Goal: Information Seeking & Learning: Find specific fact

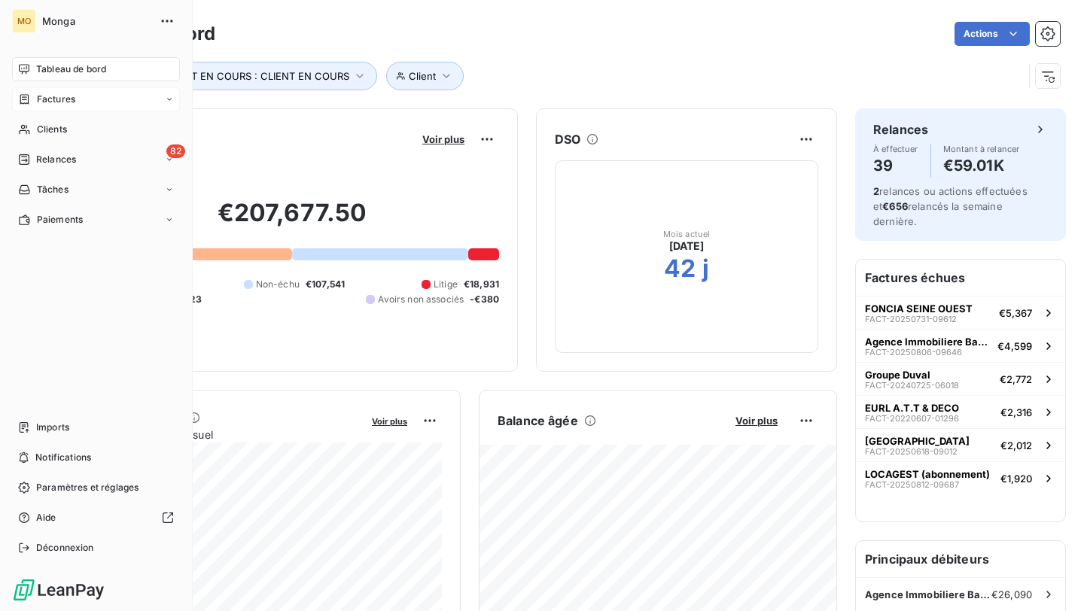
click at [31, 110] on div "Factures" at bounding box center [96, 99] width 168 height 24
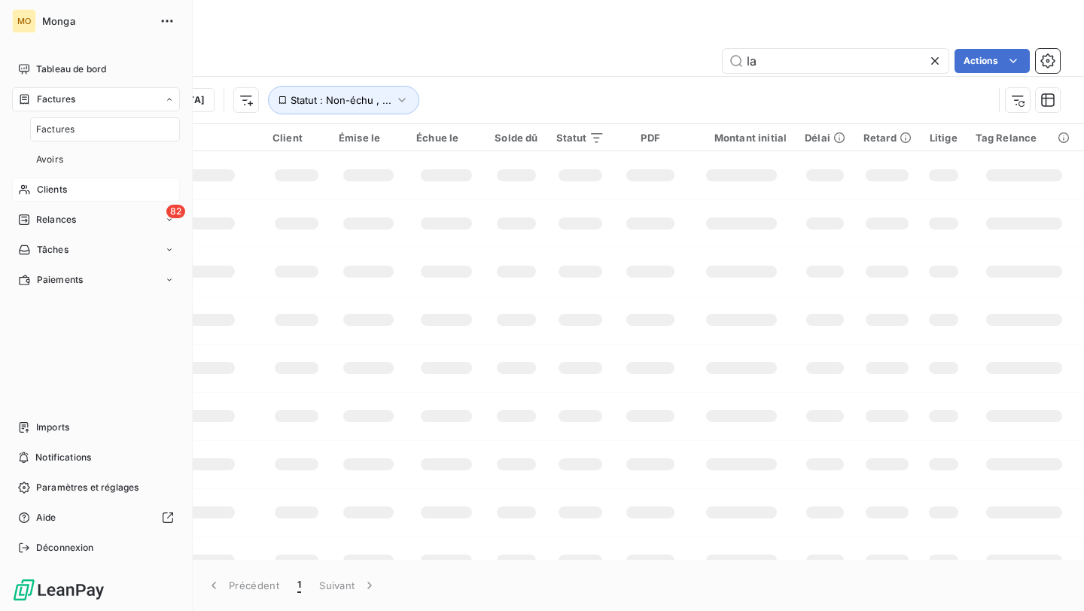
click at [32, 193] on div "Clients" at bounding box center [96, 190] width 168 height 24
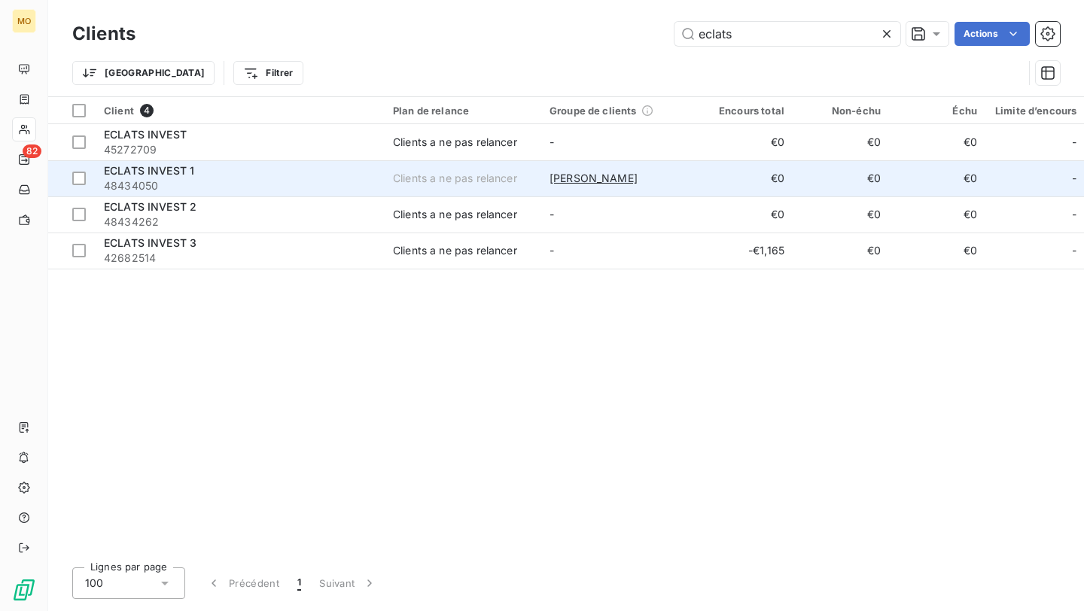
type input "eclats"
click at [271, 187] on span "48434050" at bounding box center [239, 185] width 271 height 15
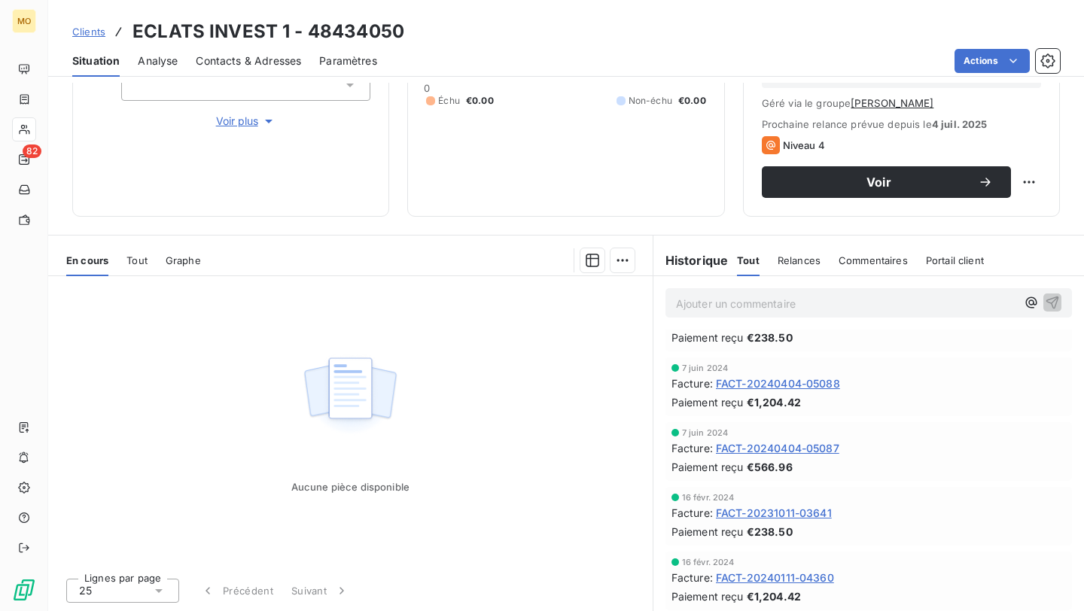
scroll to position [481, 0]
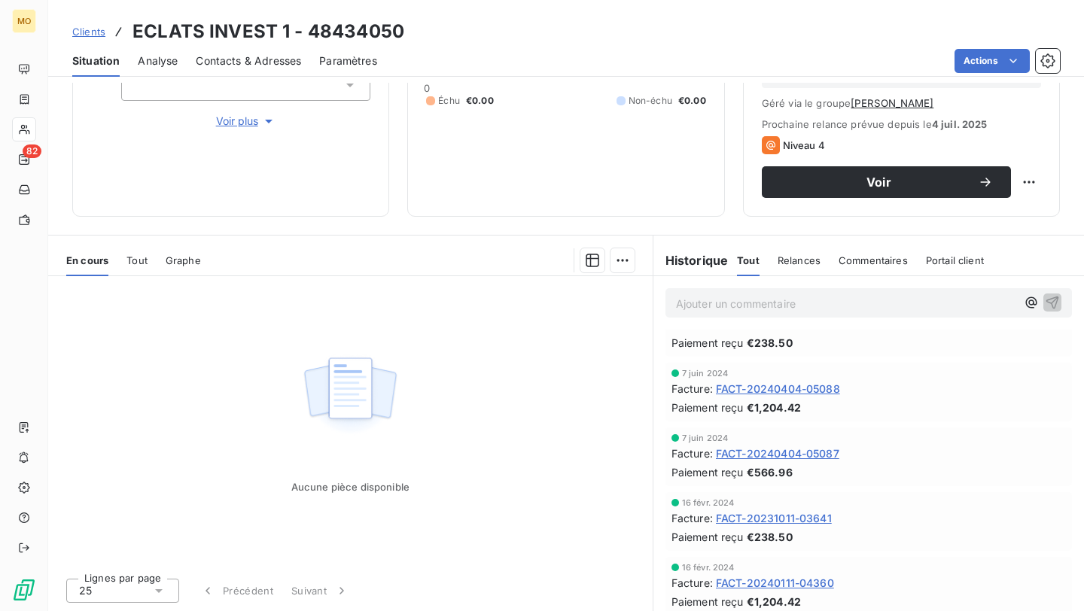
click at [743, 387] on span "FACT-20240404-05088" at bounding box center [778, 389] width 124 height 16
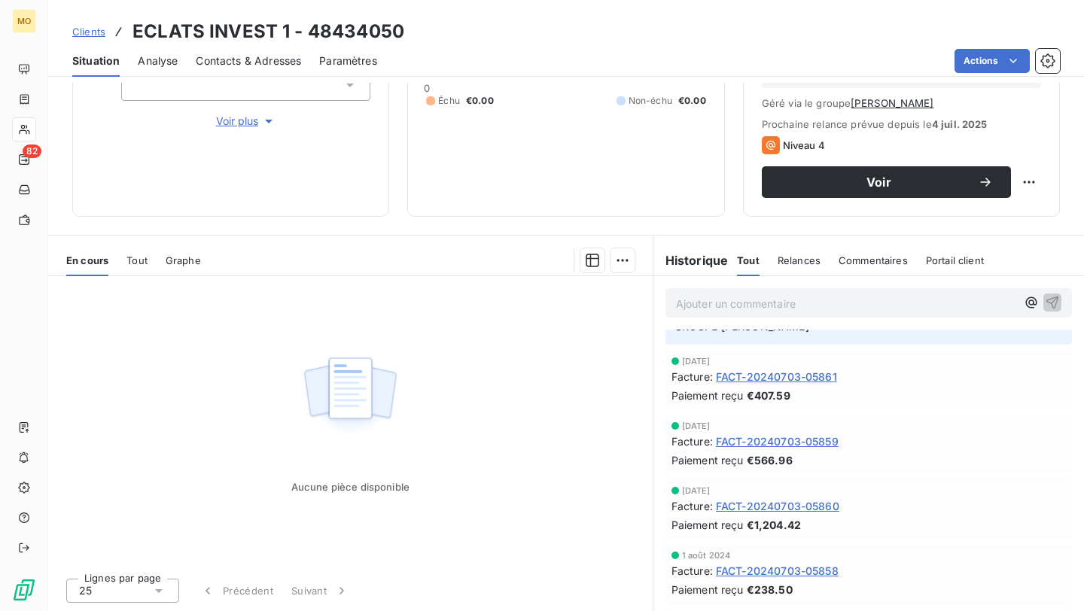
scroll to position [108, 0]
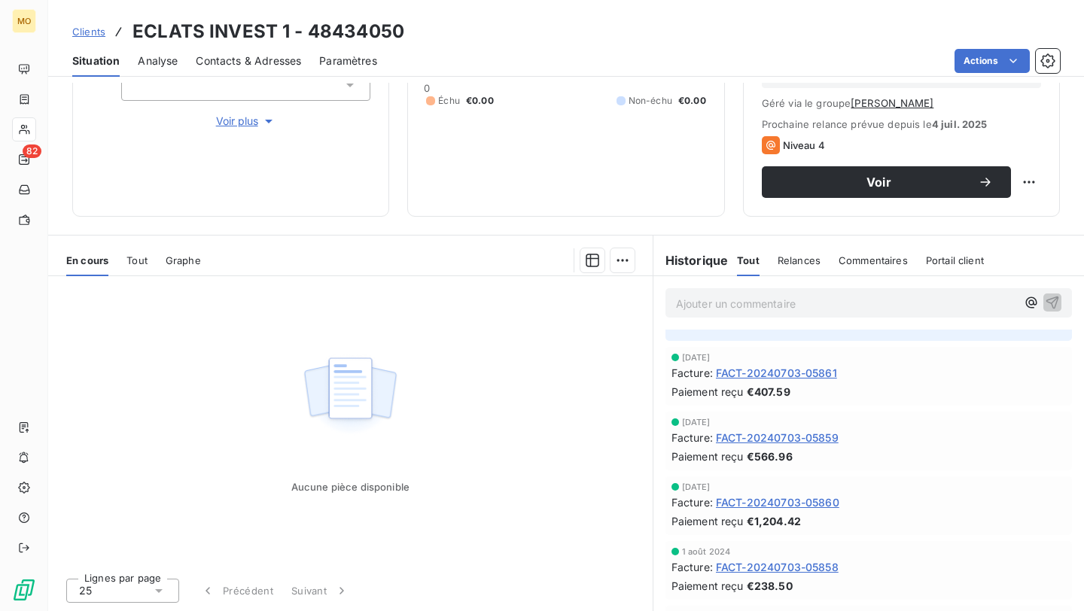
click at [790, 498] on span "FACT-20240703-05860" at bounding box center [777, 502] width 123 height 16
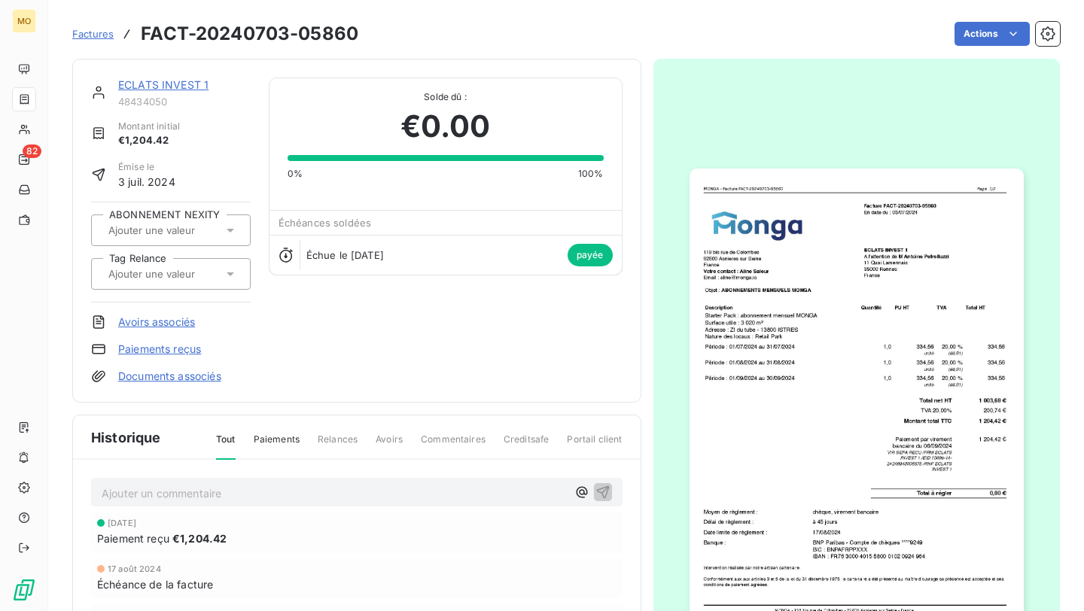
click at [990, 436] on img "button" at bounding box center [856, 405] width 334 height 473
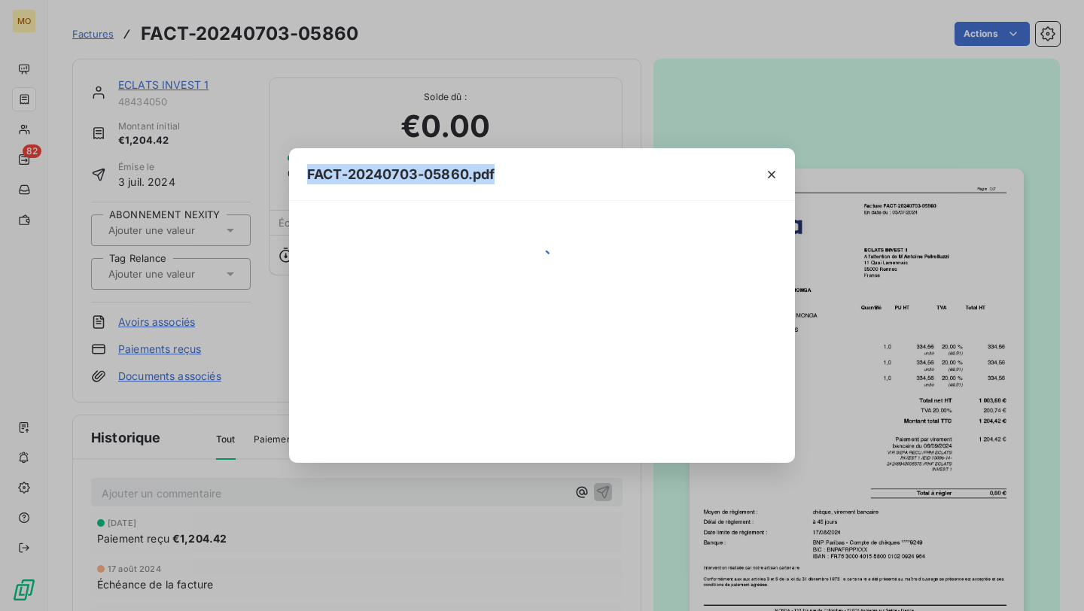
click at [990, 436] on div "FACT-20240703-05860.pdf" at bounding box center [542, 305] width 1084 height 611
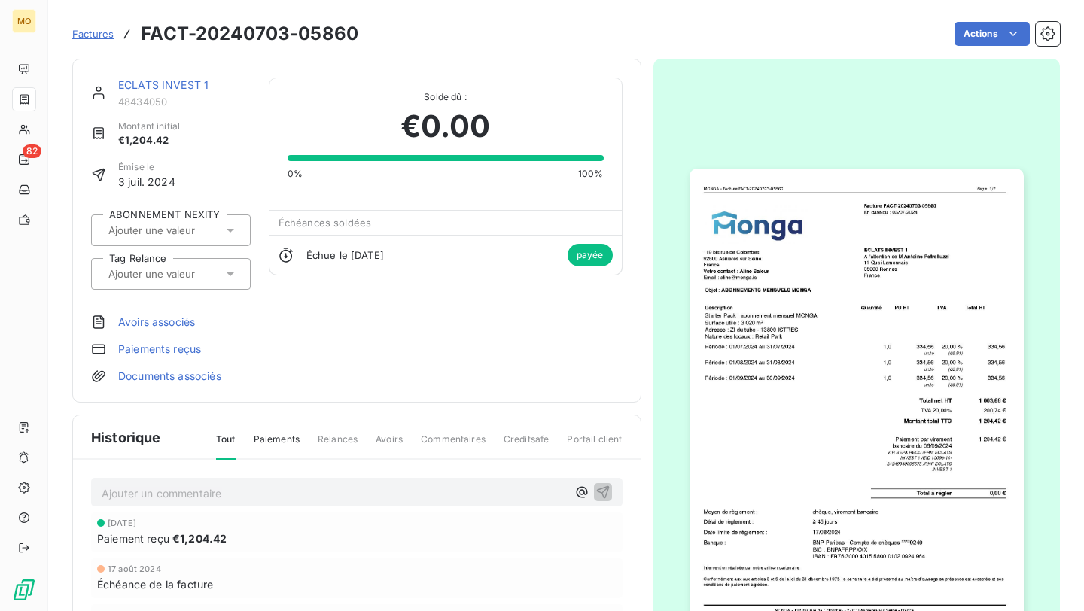
click at [987, 437] on img "button" at bounding box center [856, 405] width 334 height 473
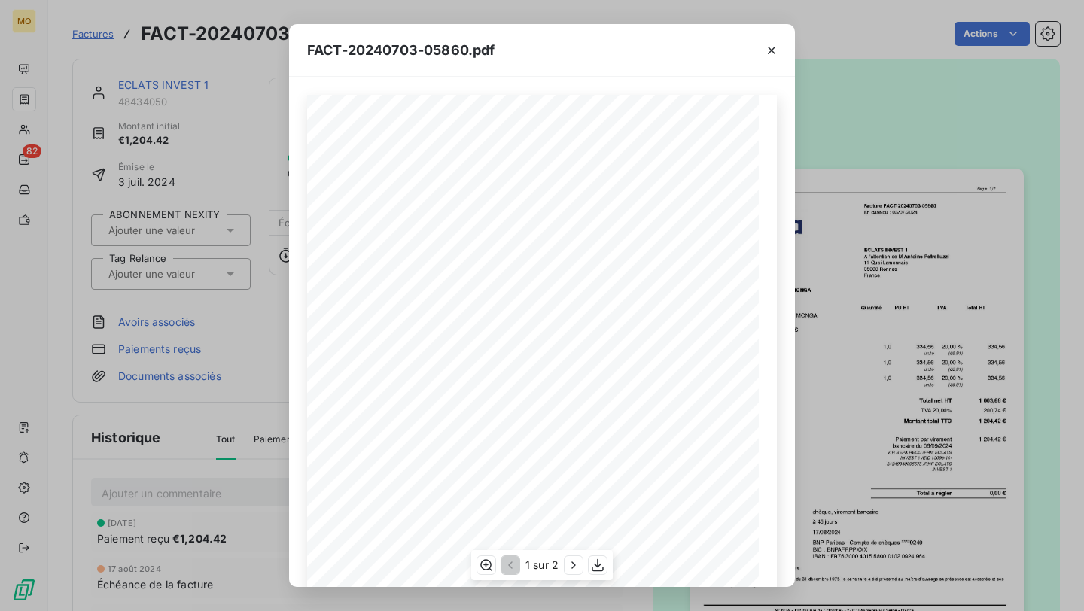
click at [727, 459] on div "[PERSON_NAME] - Facture FACT-20240703-05860 Page 1/2 [PERSON_NAME] - [STREET_AD…" at bounding box center [542, 414] width 470 height 638
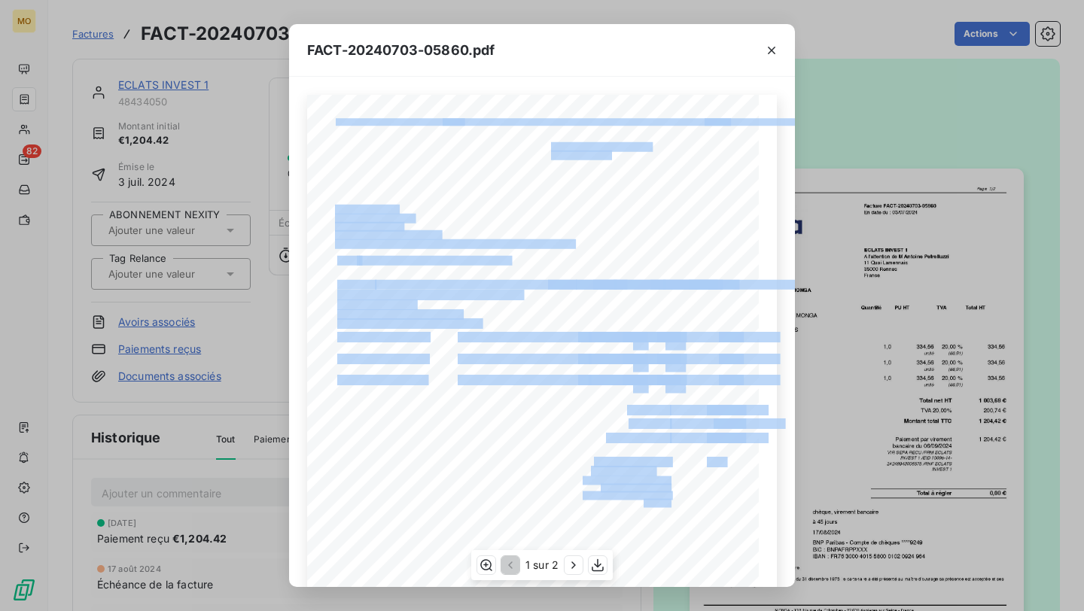
click at [694, 459] on div "[PERSON_NAME] - Facture FACT-20240703-05860 Page 1/2 [PERSON_NAME] - [STREET_AD…" at bounding box center [542, 414] width 470 height 638
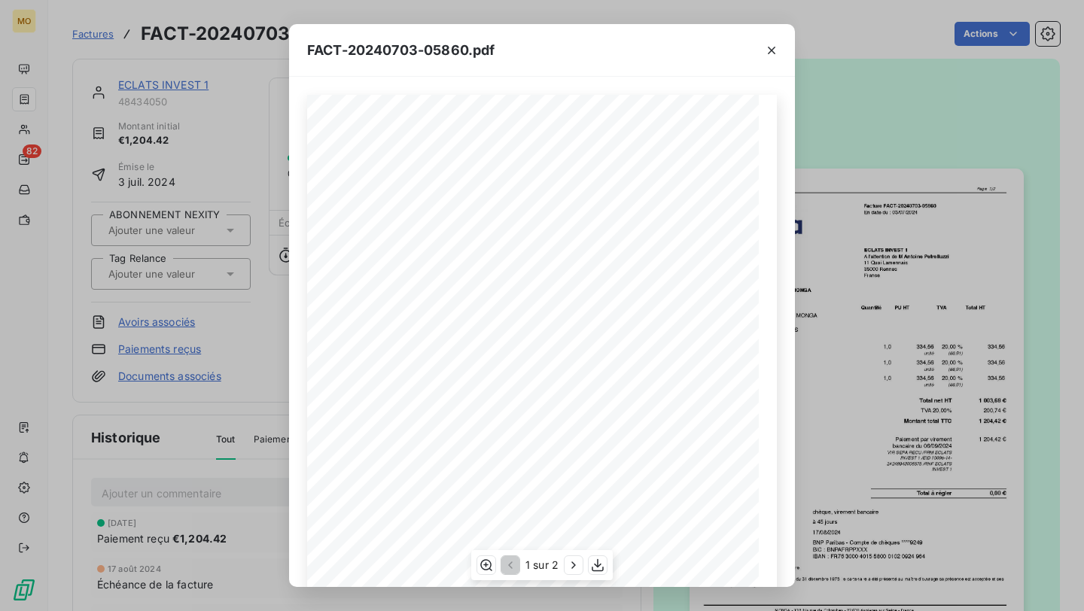
click at [702, 437] on span at bounding box center [696, 437] width 52 height 8
drag, startPoint x: 695, startPoint y: 437, endPoint x: 737, endPoint y: 437, distance: 42.1
click at [738, 437] on div "[PERSON_NAME] - Facture FACT-20240703-05860 Page 1/2 [PERSON_NAME] - [STREET_AD…" at bounding box center [542, 414] width 452 height 639
drag, startPoint x: 729, startPoint y: 437, endPoint x: 680, endPoint y: 436, distance: 49.7
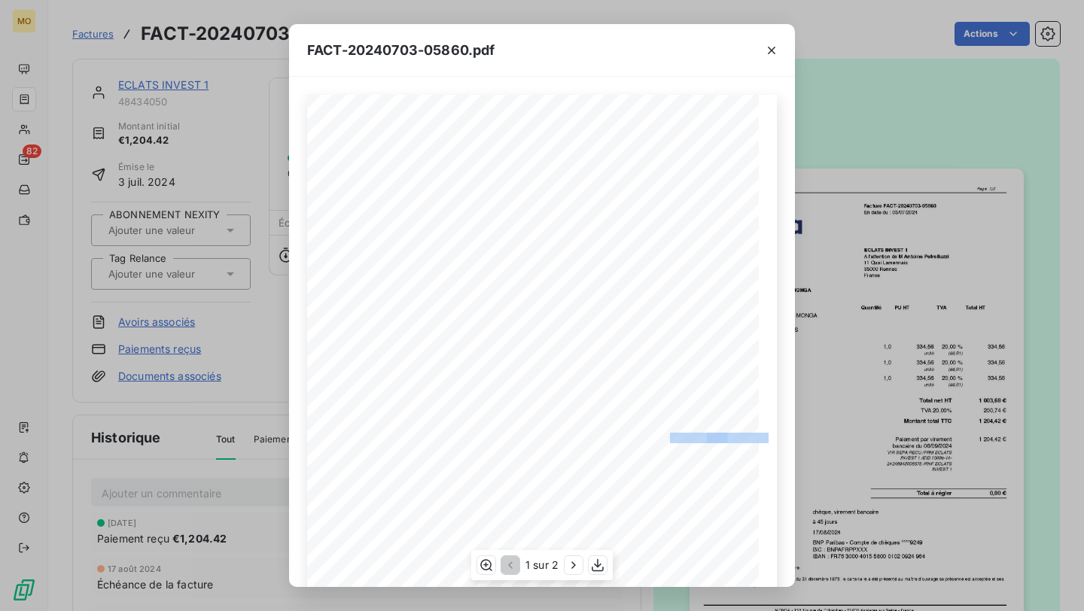
click at [680, 436] on div "[PERSON_NAME] - Facture FACT-20240703-05860 Page 1/2 [PERSON_NAME] - [STREET_AD…" at bounding box center [542, 414] width 452 height 639
click at [227, 348] on div "FACT-20240703-05860.pdf [PERSON_NAME] - Facture FACT-20240703-05860 Page 1/2 [P…" at bounding box center [542, 305] width 1084 height 611
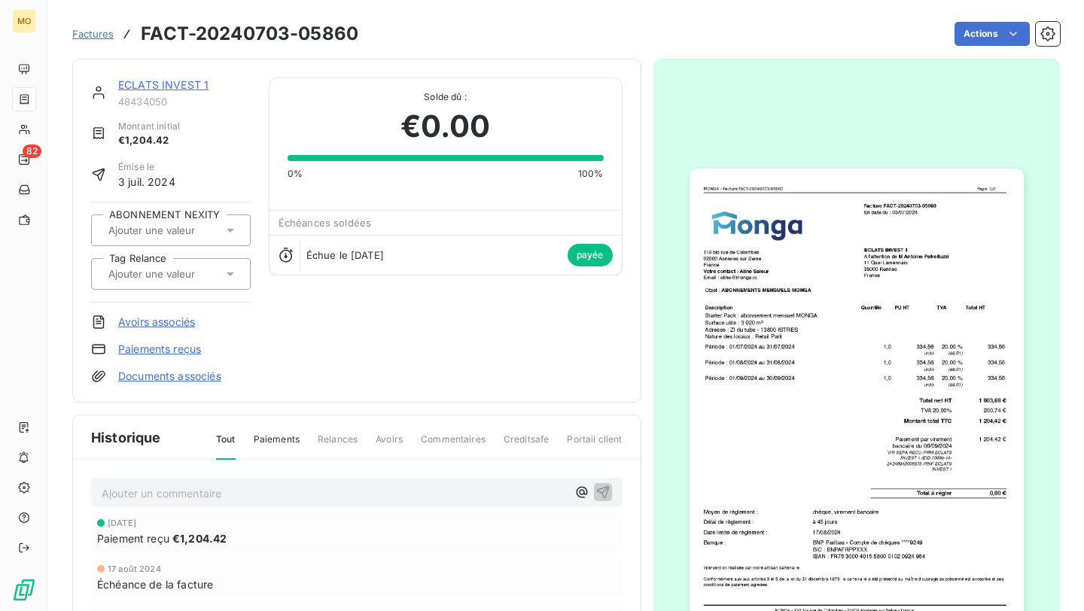
click at [151, 79] on link "ECLATS INVEST 1" at bounding box center [163, 84] width 90 height 13
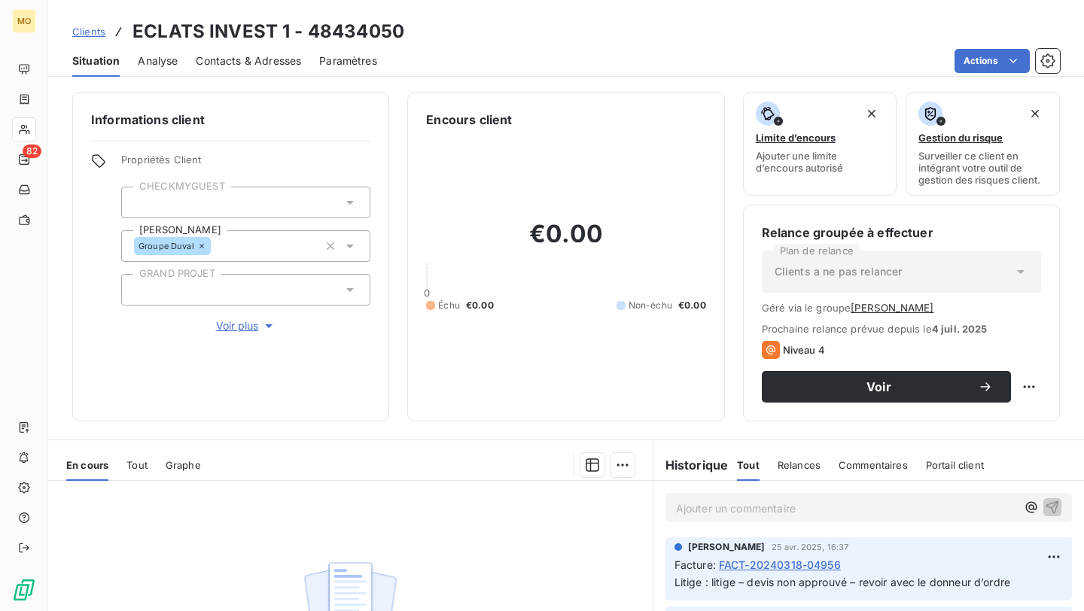
click at [150, 81] on div "Clients ECLATS INVEST 1 - 48434050 Situation Analyse Contacts & Adresses Paramè…" at bounding box center [566, 305] width 1036 height 611
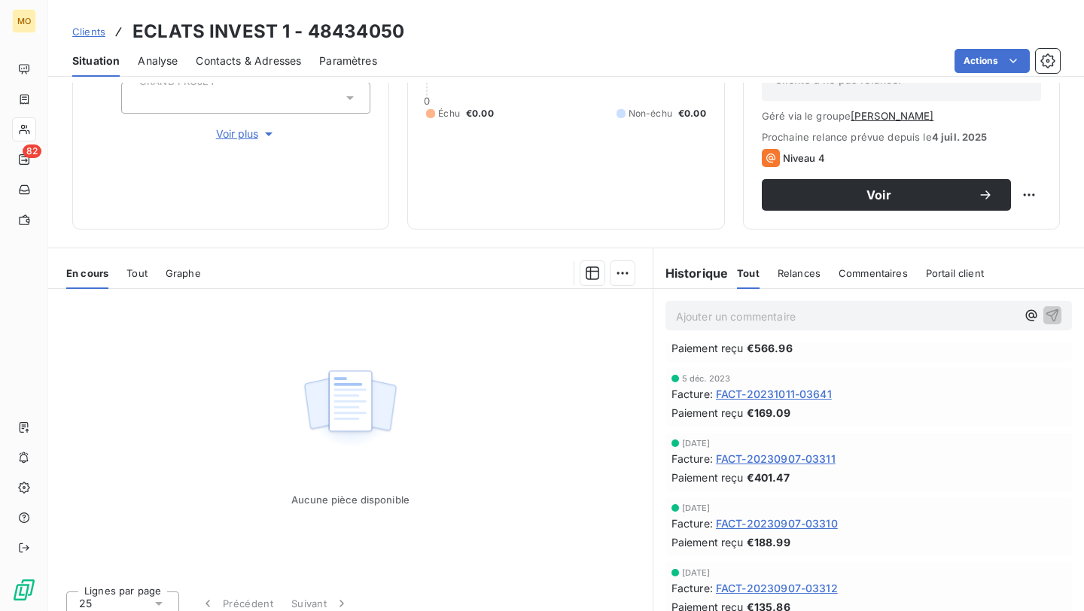
scroll to position [205, 0]
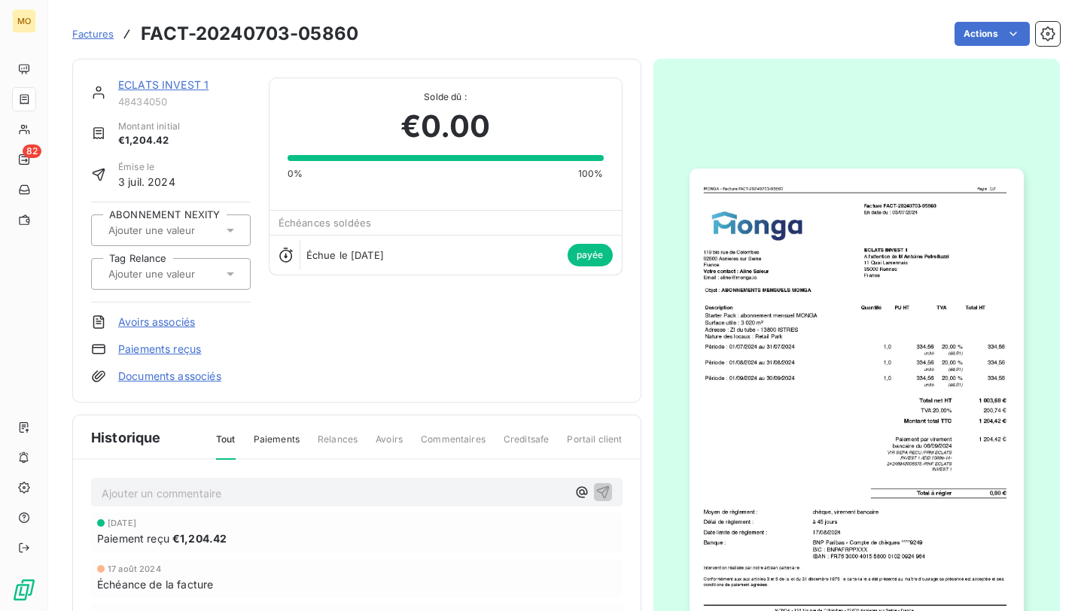
click at [202, 84] on link "ECLATS INVEST 1" at bounding box center [163, 84] width 90 height 13
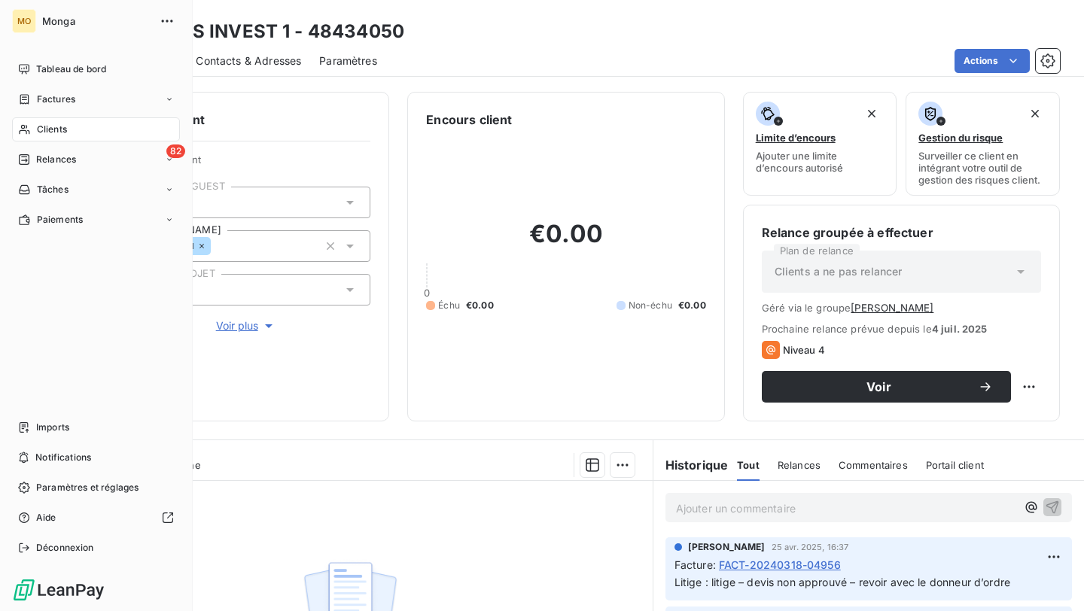
click at [35, 126] on div "Clients" at bounding box center [96, 129] width 168 height 24
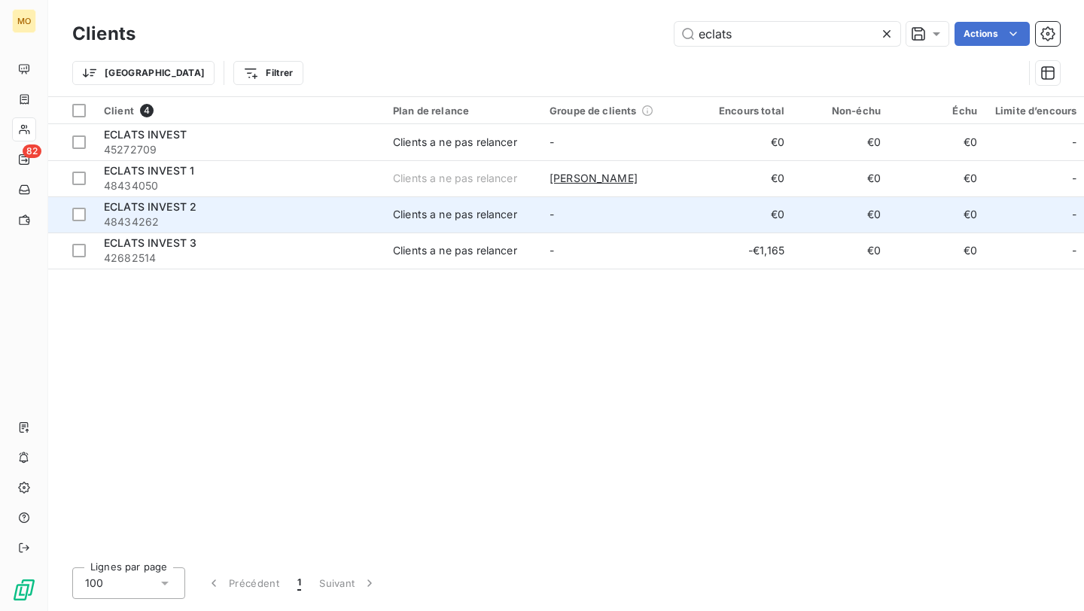
click at [189, 216] on span "48434262" at bounding box center [239, 222] width 271 height 15
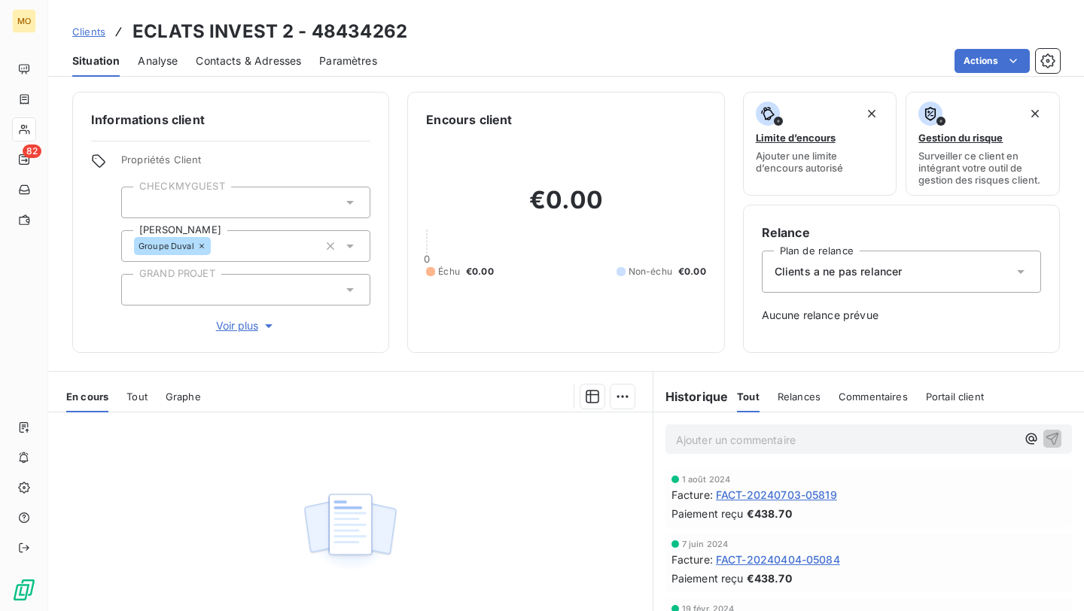
click at [748, 497] on span "FACT-20240703-05819" at bounding box center [776, 495] width 121 height 16
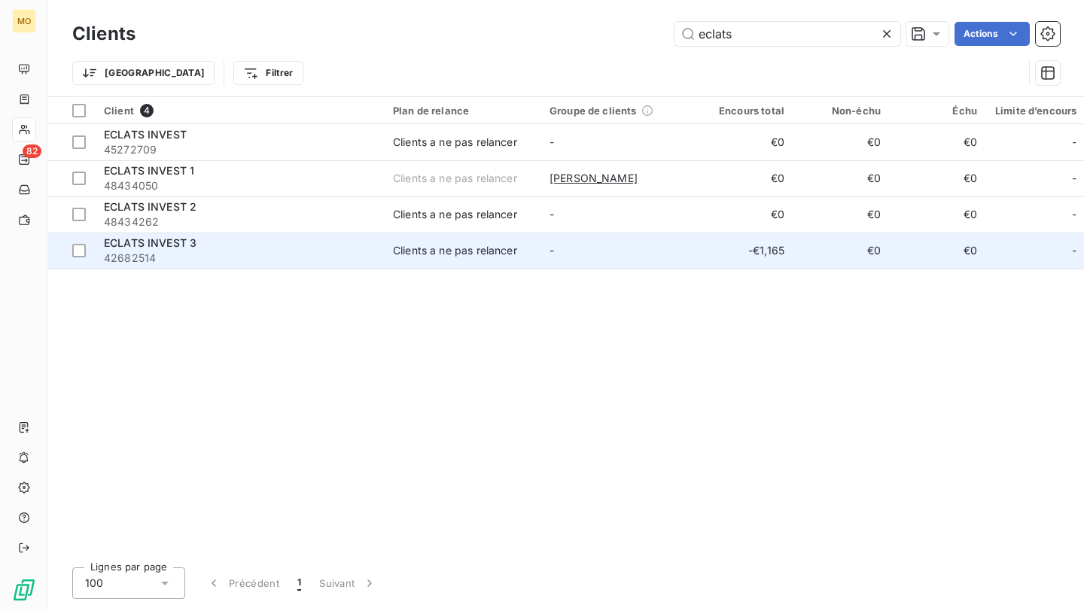
click at [204, 252] on span "42682514" at bounding box center [239, 258] width 271 height 15
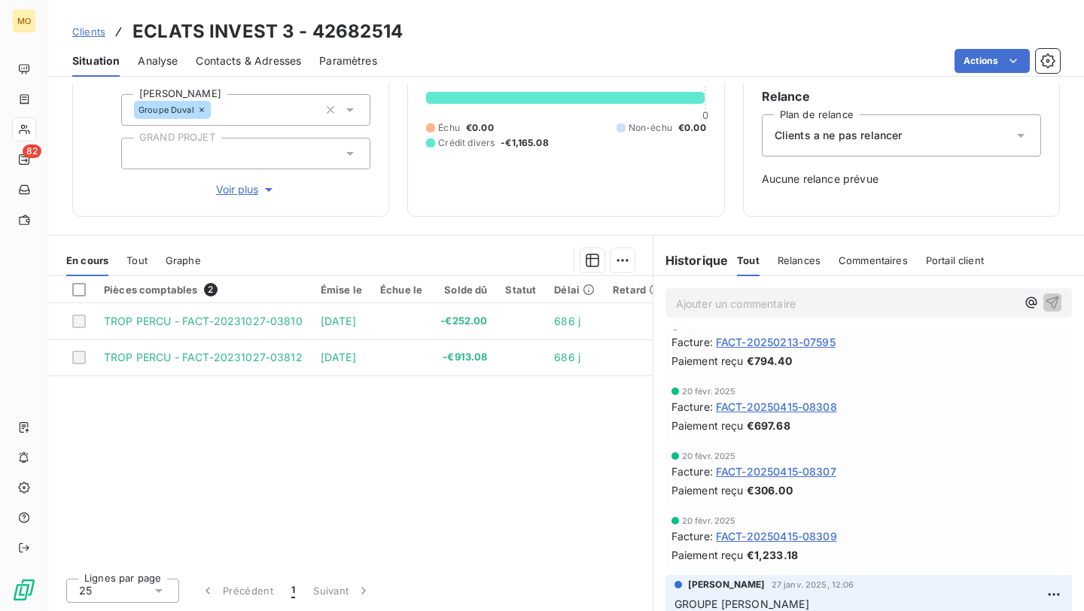
scroll to position [783, 0]
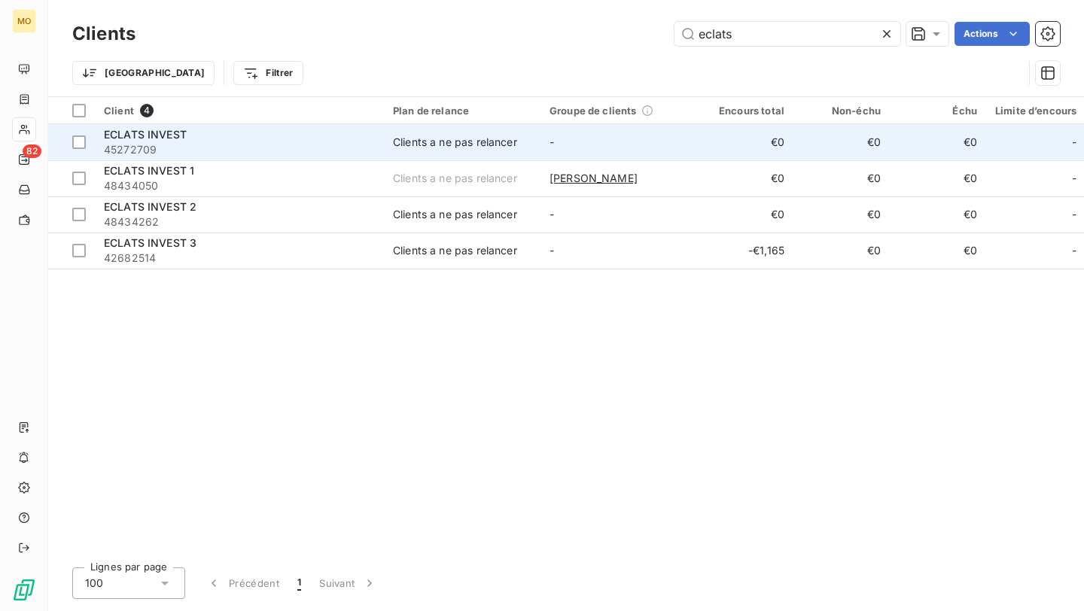
click at [270, 146] on span "45272709" at bounding box center [239, 149] width 271 height 15
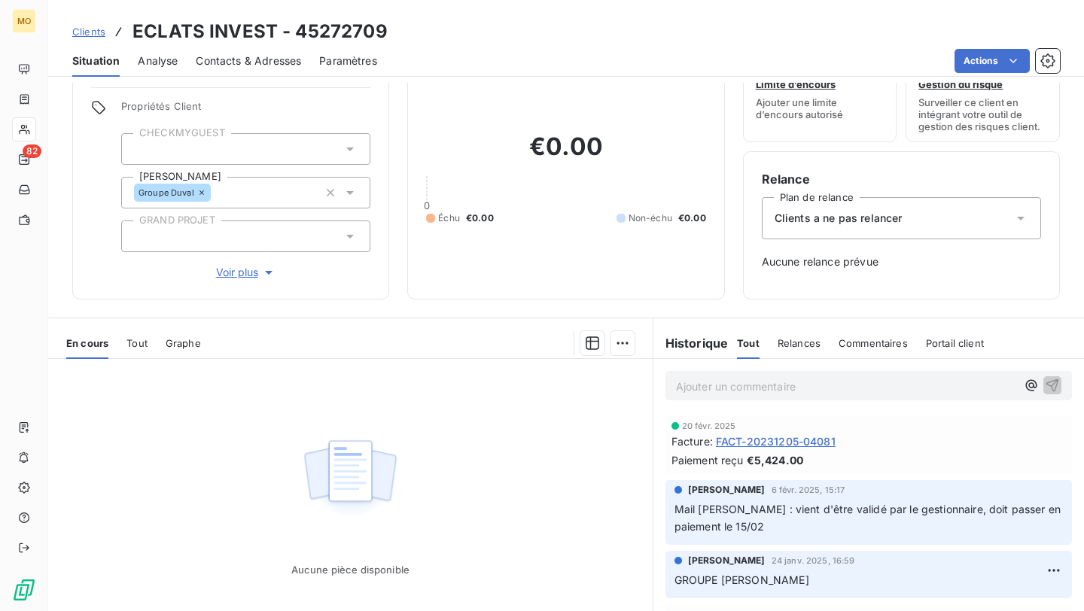
scroll to position [52, 0]
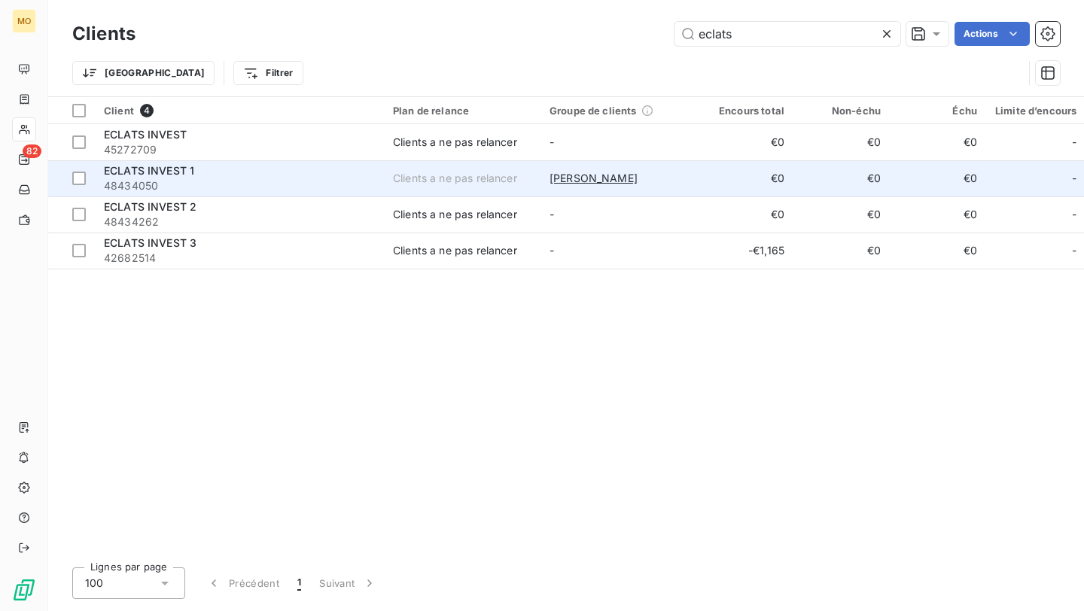
click at [336, 187] on span "48434050" at bounding box center [239, 185] width 271 height 15
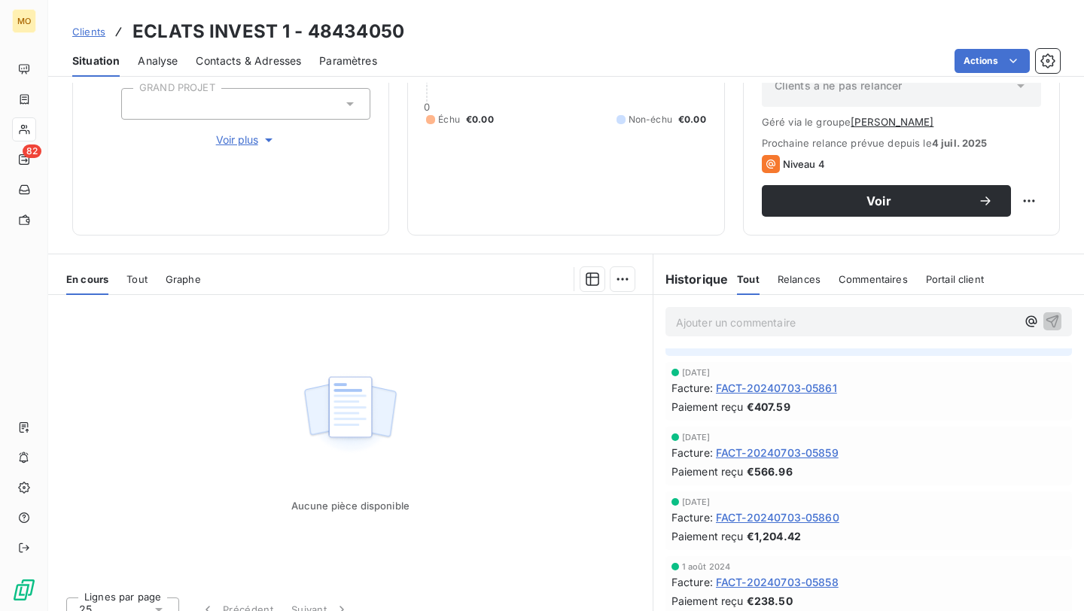
scroll to position [76, 0]
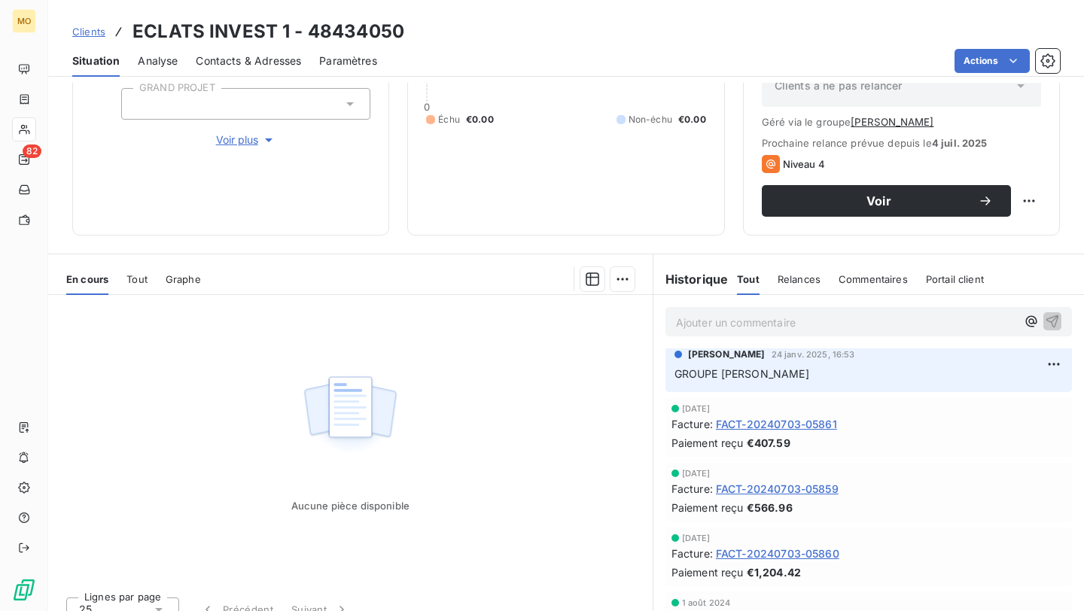
click at [764, 427] on span "FACT-20240703-05861" at bounding box center [776, 424] width 121 height 16
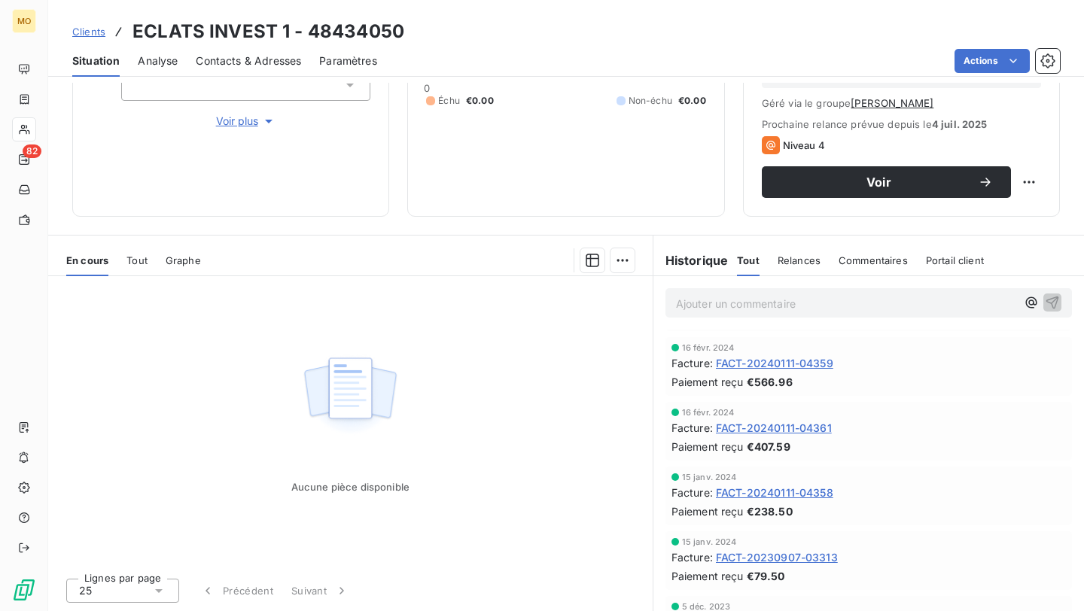
scroll to position [790, 0]
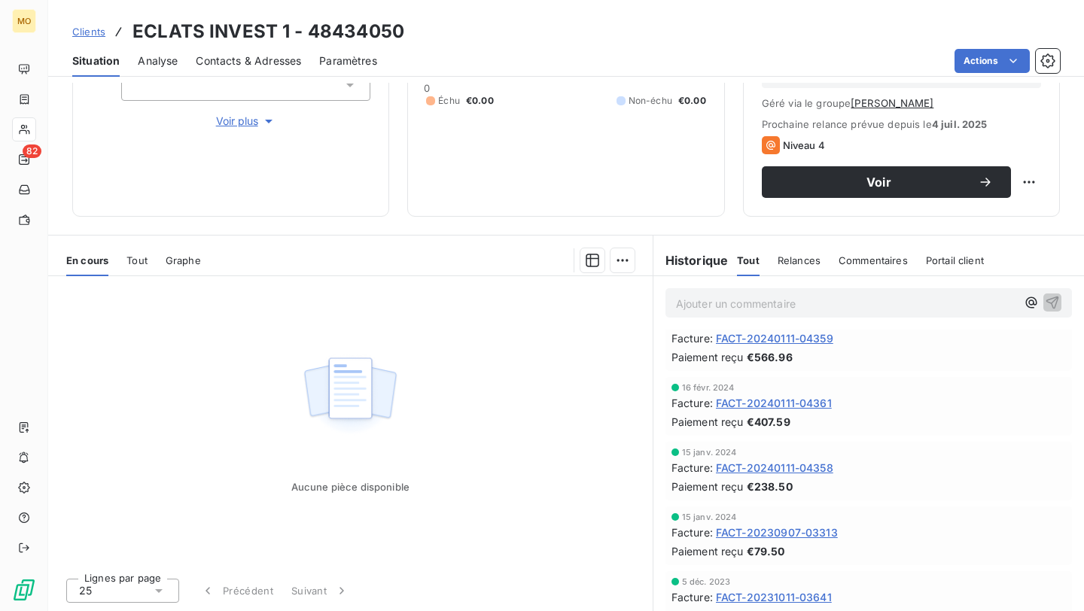
click at [775, 407] on span "FACT-20240111-04361" at bounding box center [774, 403] width 116 height 16
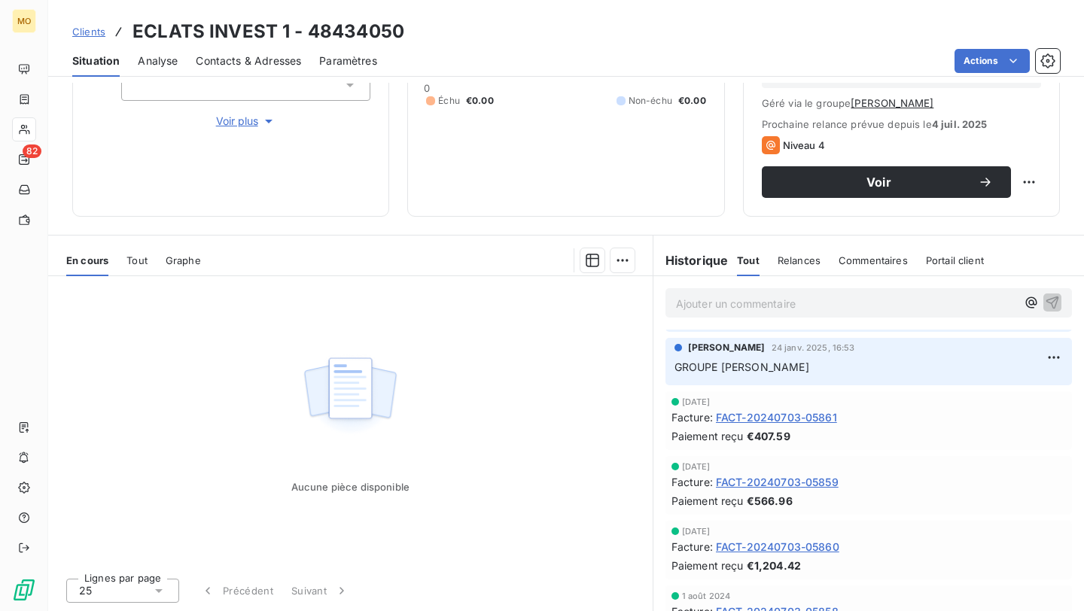
scroll to position [62, 0]
click at [766, 423] on span "FACT-20240703-05861" at bounding box center [776, 420] width 121 height 16
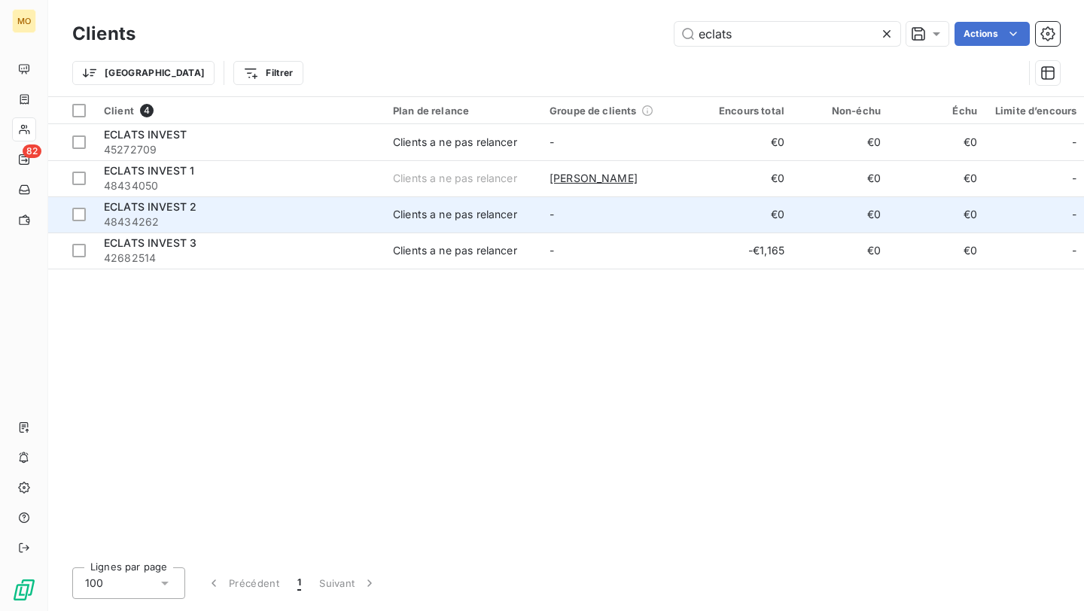
click at [296, 216] on span "48434262" at bounding box center [239, 222] width 271 height 15
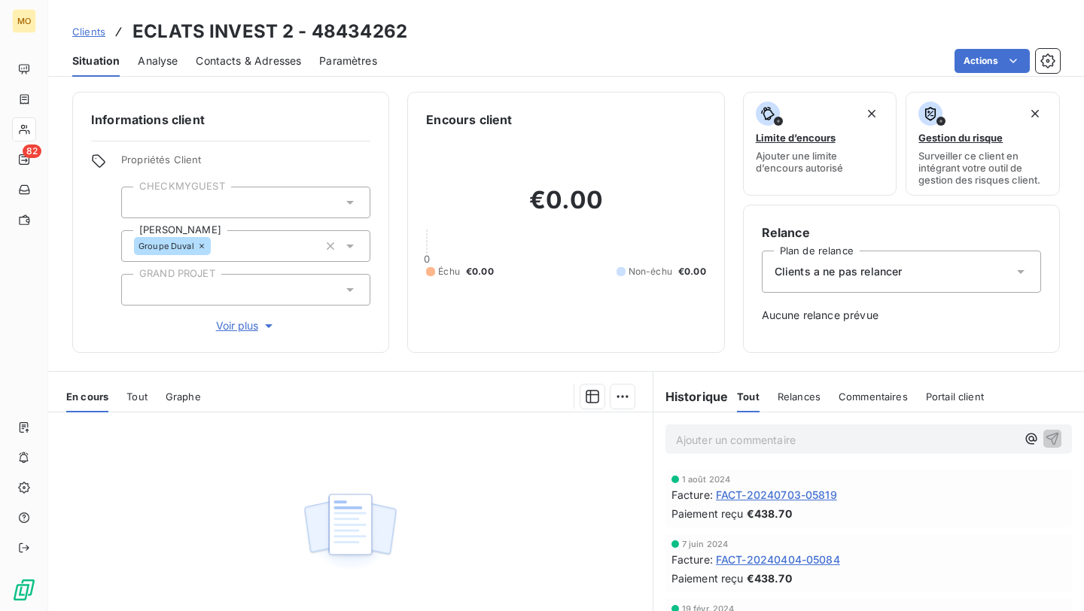
click at [769, 492] on span "FACT-20240703-05819" at bounding box center [776, 495] width 121 height 16
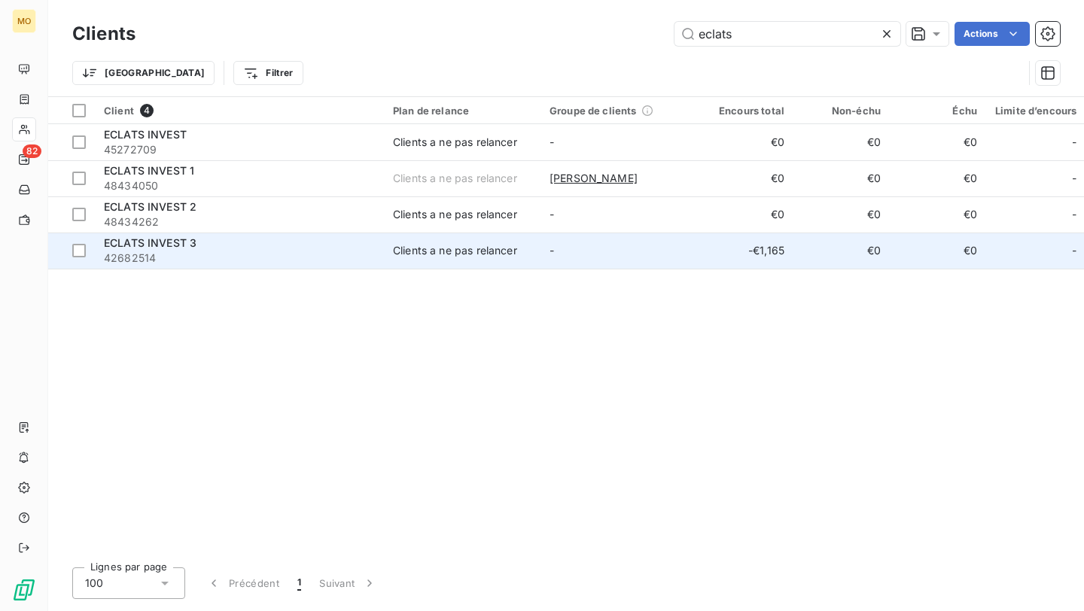
click at [231, 257] on span "42682514" at bounding box center [239, 258] width 271 height 15
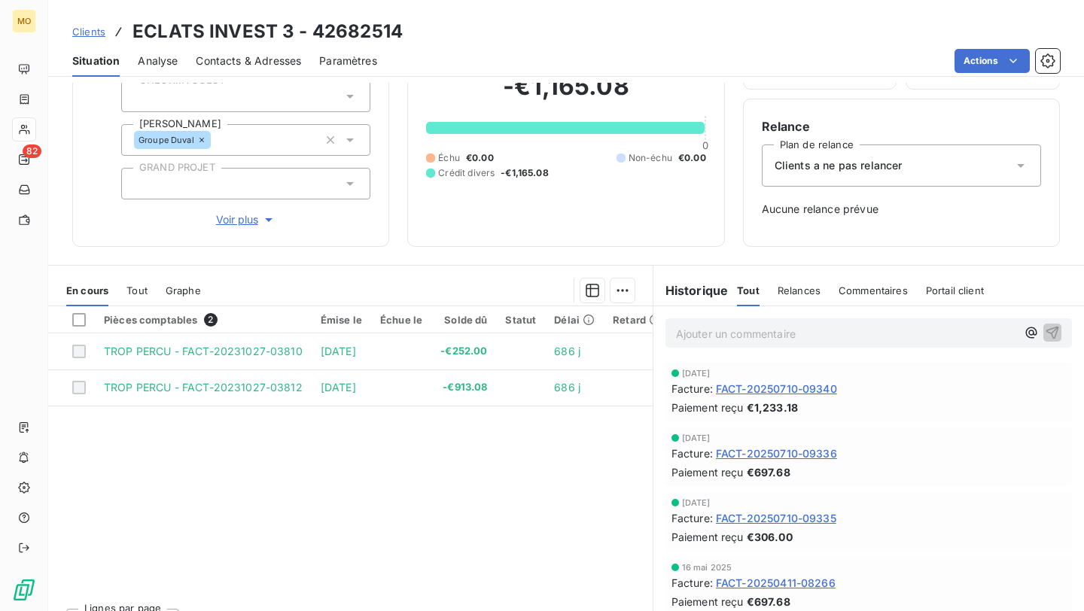
click at [753, 389] on span "FACT-20250710-09340" at bounding box center [776, 389] width 121 height 16
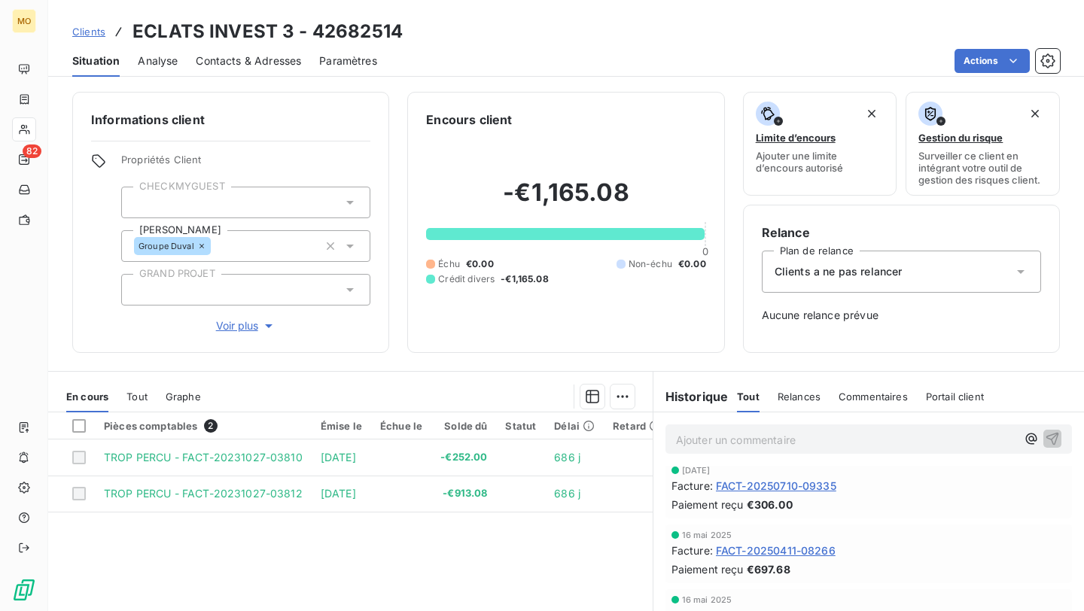
scroll to position [135, 0]
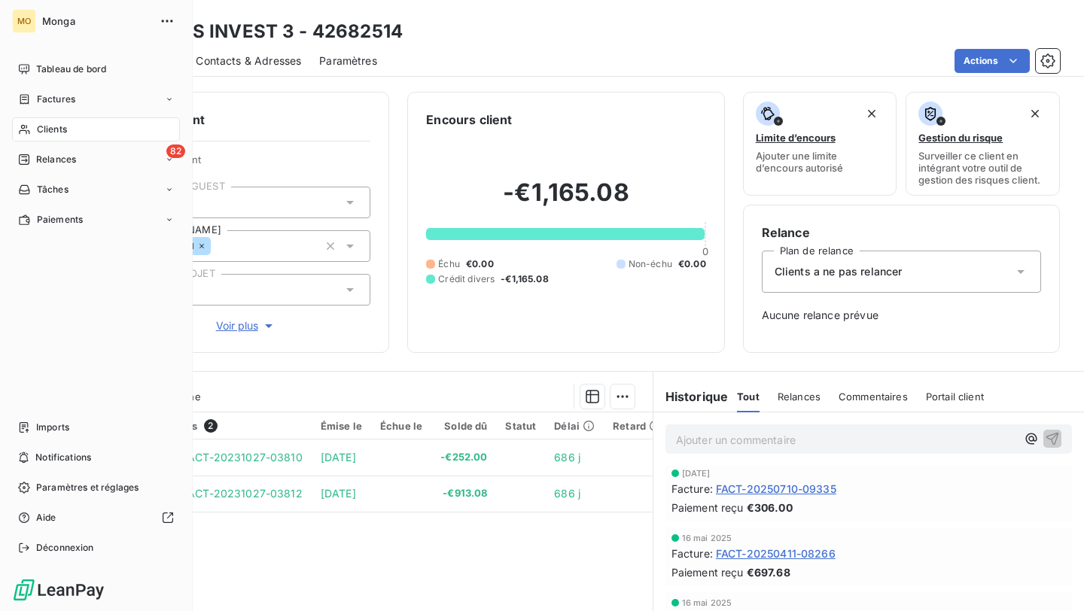
click at [23, 123] on div "Clients" at bounding box center [96, 129] width 168 height 24
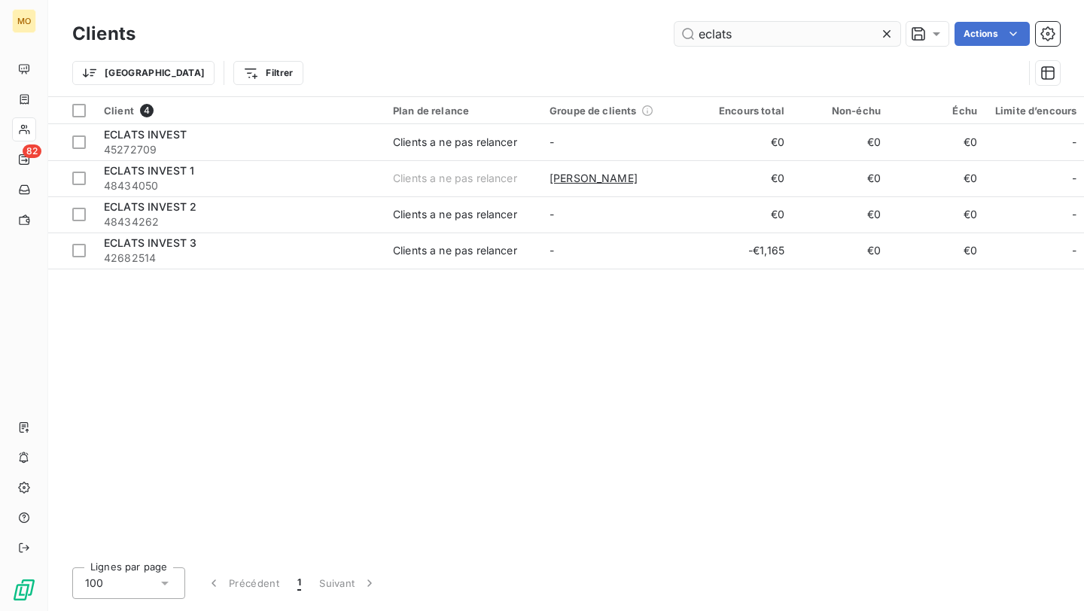
click at [714, 41] on input "eclats" at bounding box center [787, 34] width 226 height 24
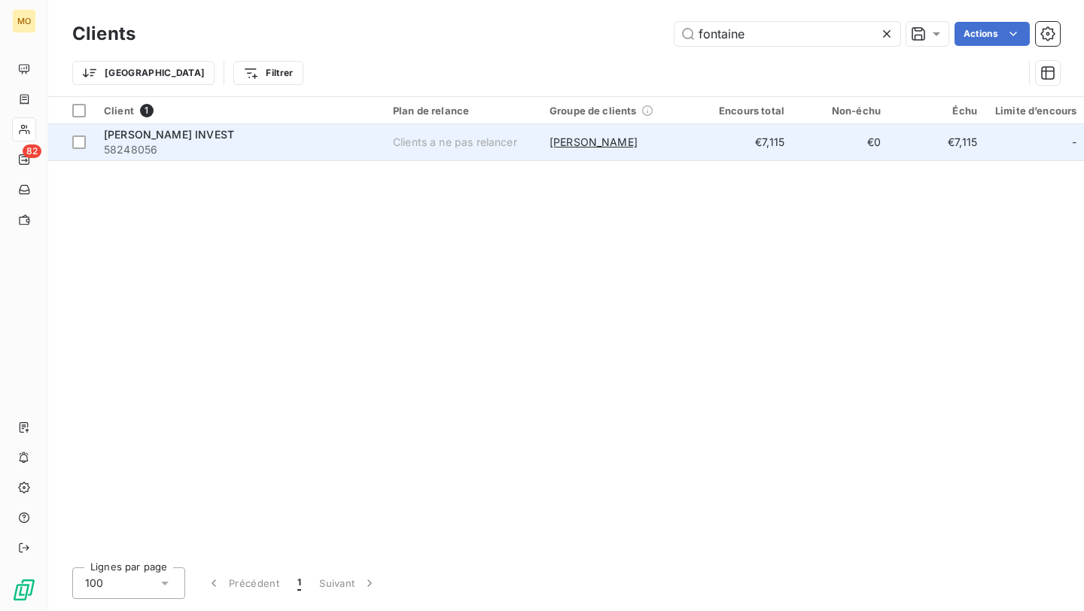
type input "fontaine"
click at [339, 134] on div "[PERSON_NAME] INVEST" at bounding box center [239, 134] width 271 height 15
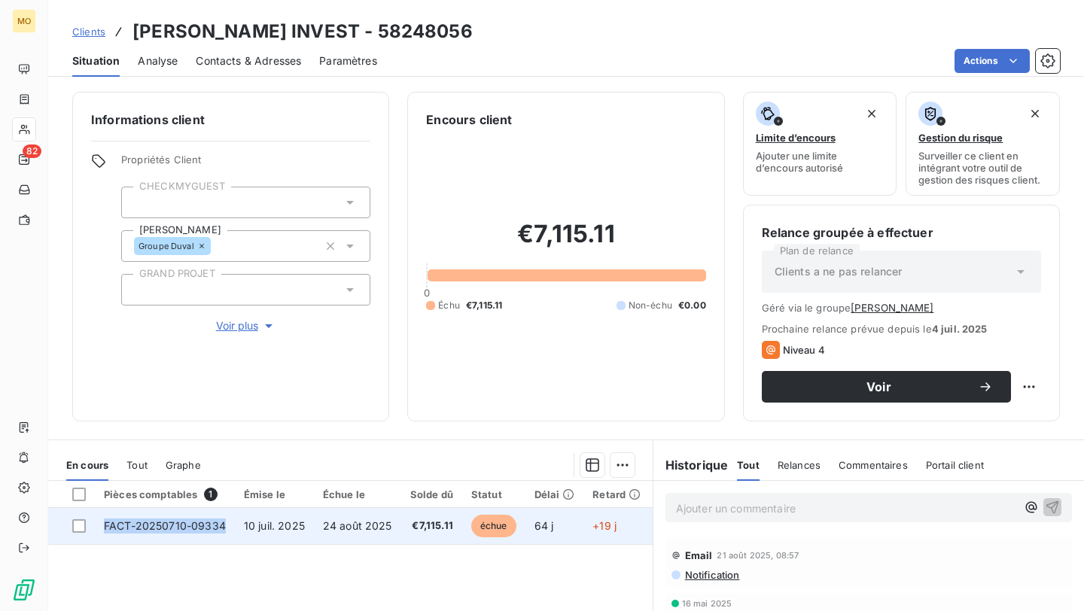
copy tr "FACT-20250710-09334"
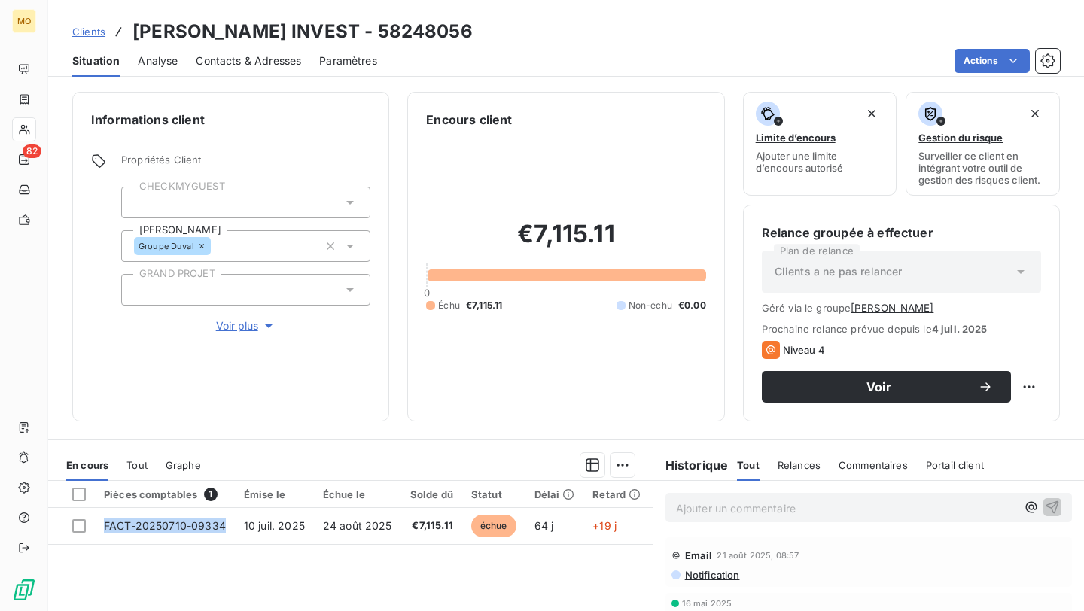
drag, startPoint x: 229, startPoint y: 526, endPoint x: 284, endPoint y: 588, distance: 83.1
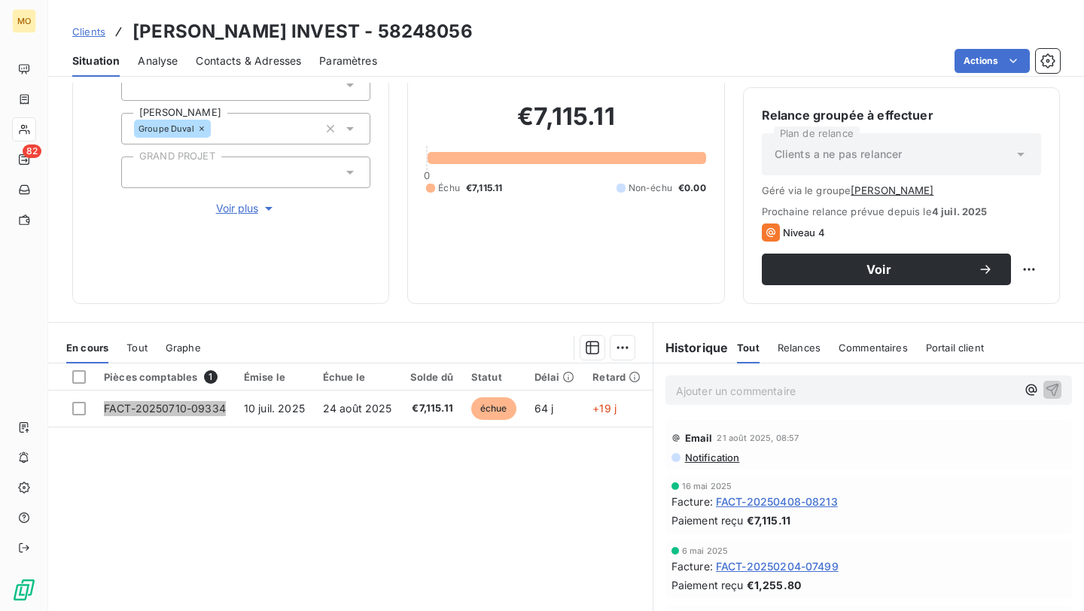
scroll to position [118, 0]
click at [245, 52] on div "Contacts & Adresses" at bounding box center [248, 61] width 105 height 32
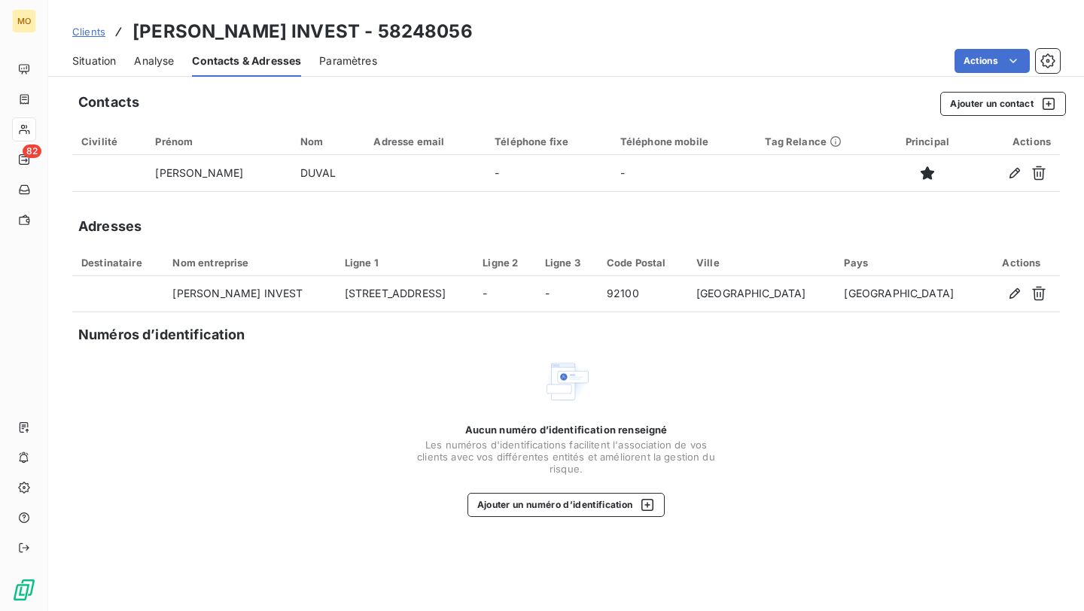
click at [105, 58] on span "Situation" at bounding box center [94, 60] width 44 height 15
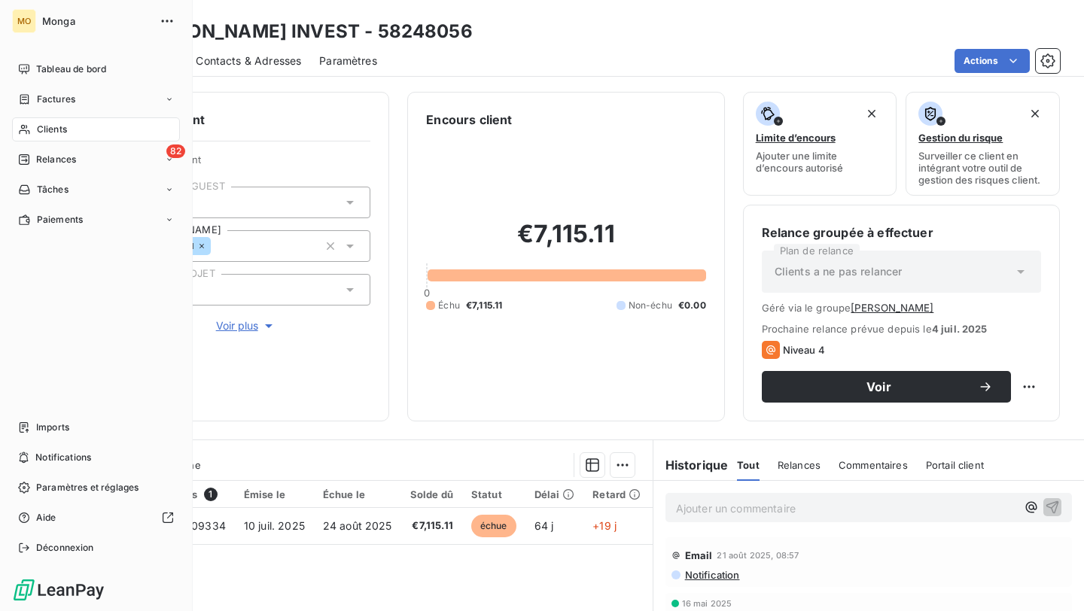
click at [26, 131] on icon at bounding box center [24, 130] width 11 height 10
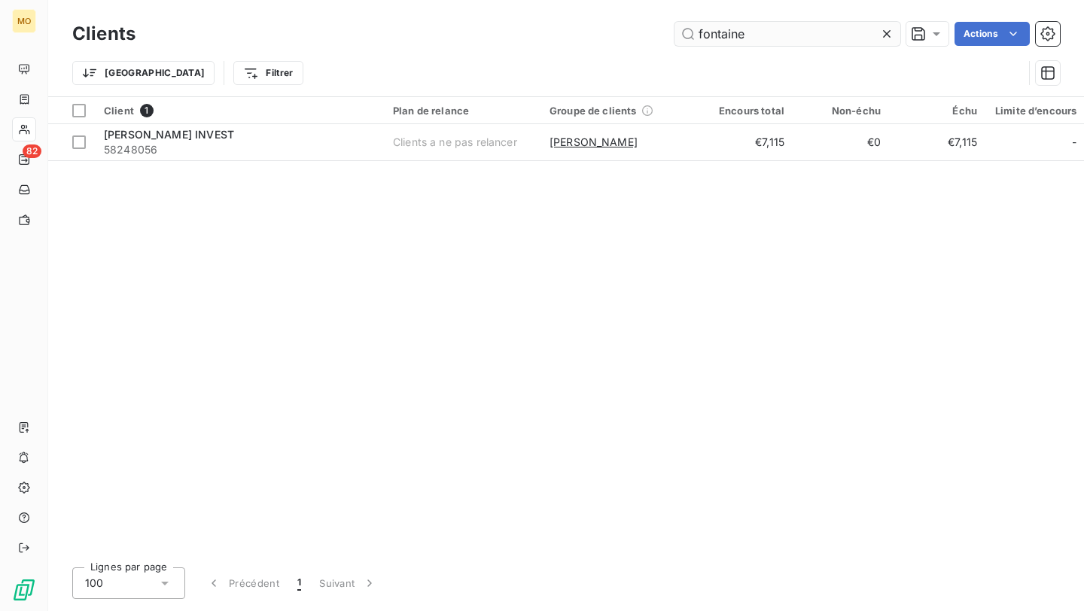
click at [761, 33] on input "fontaine" at bounding box center [787, 34] width 226 height 24
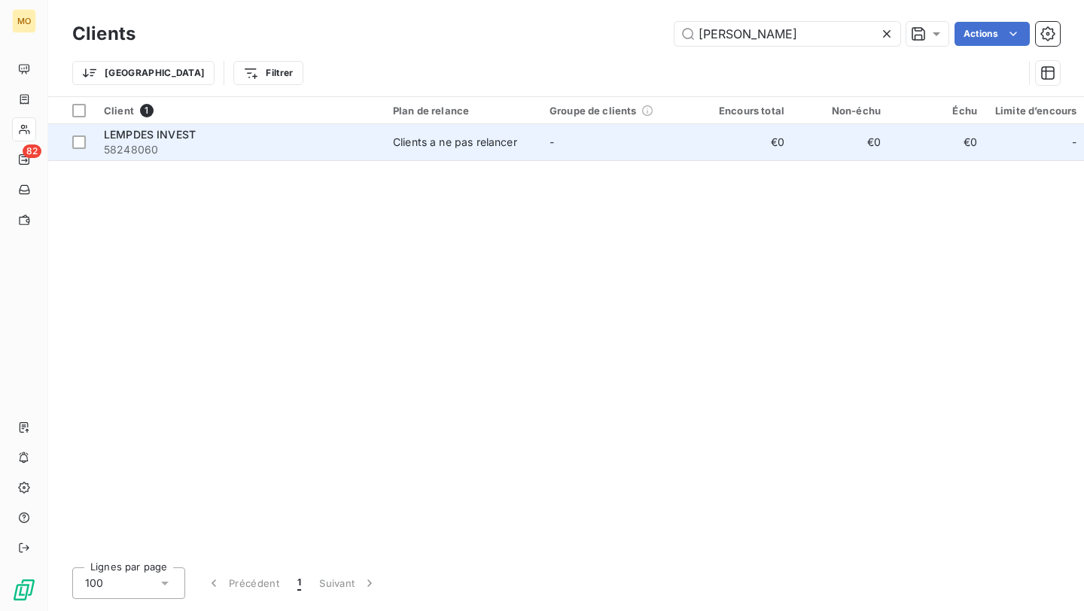
type input "[PERSON_NAME]"
click at [361, 148] on span "58248060" at bounding box center [239, 149] width 271 height 15
